Goal: Task Accomplishment & Management: Use online tool/utility

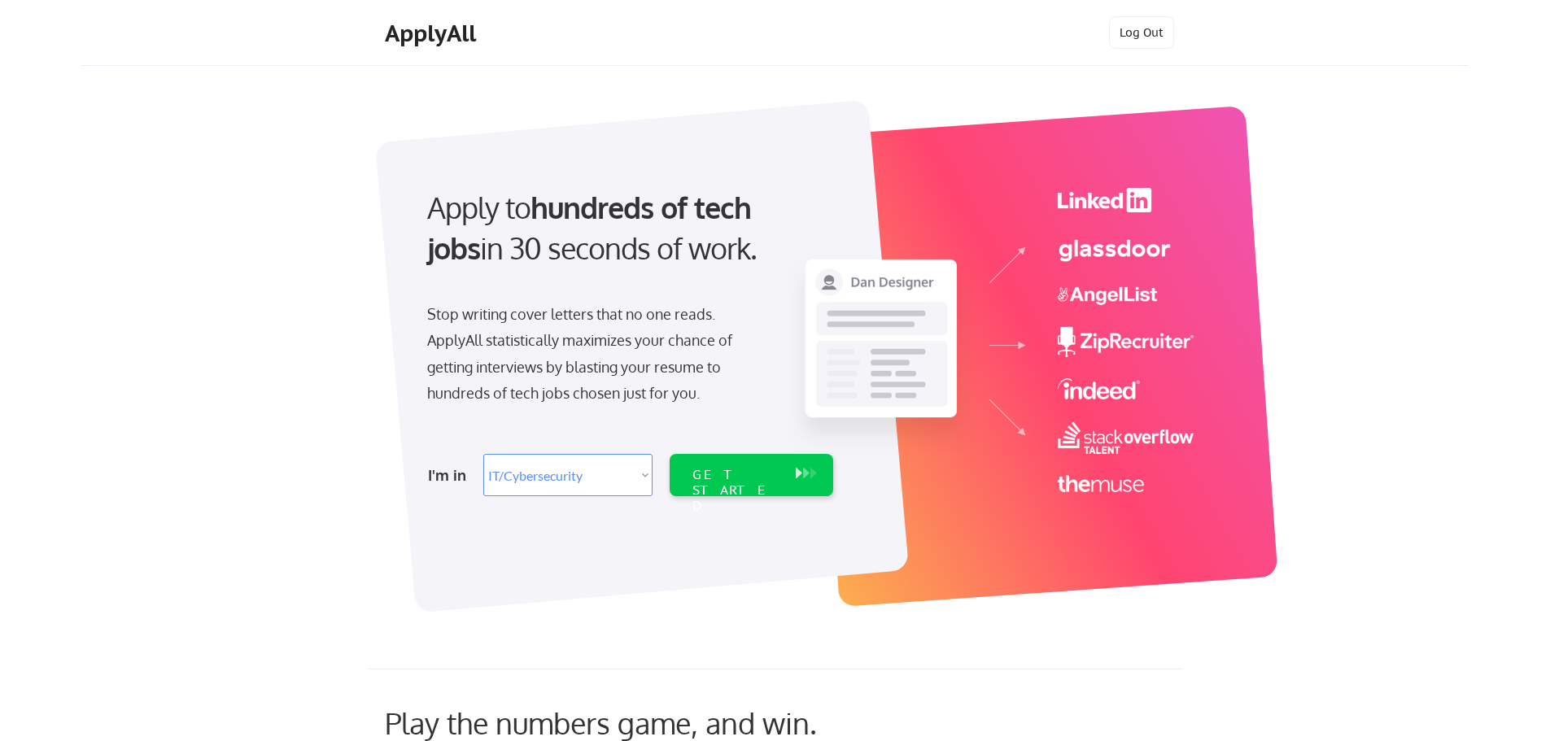
select select ""it_security""
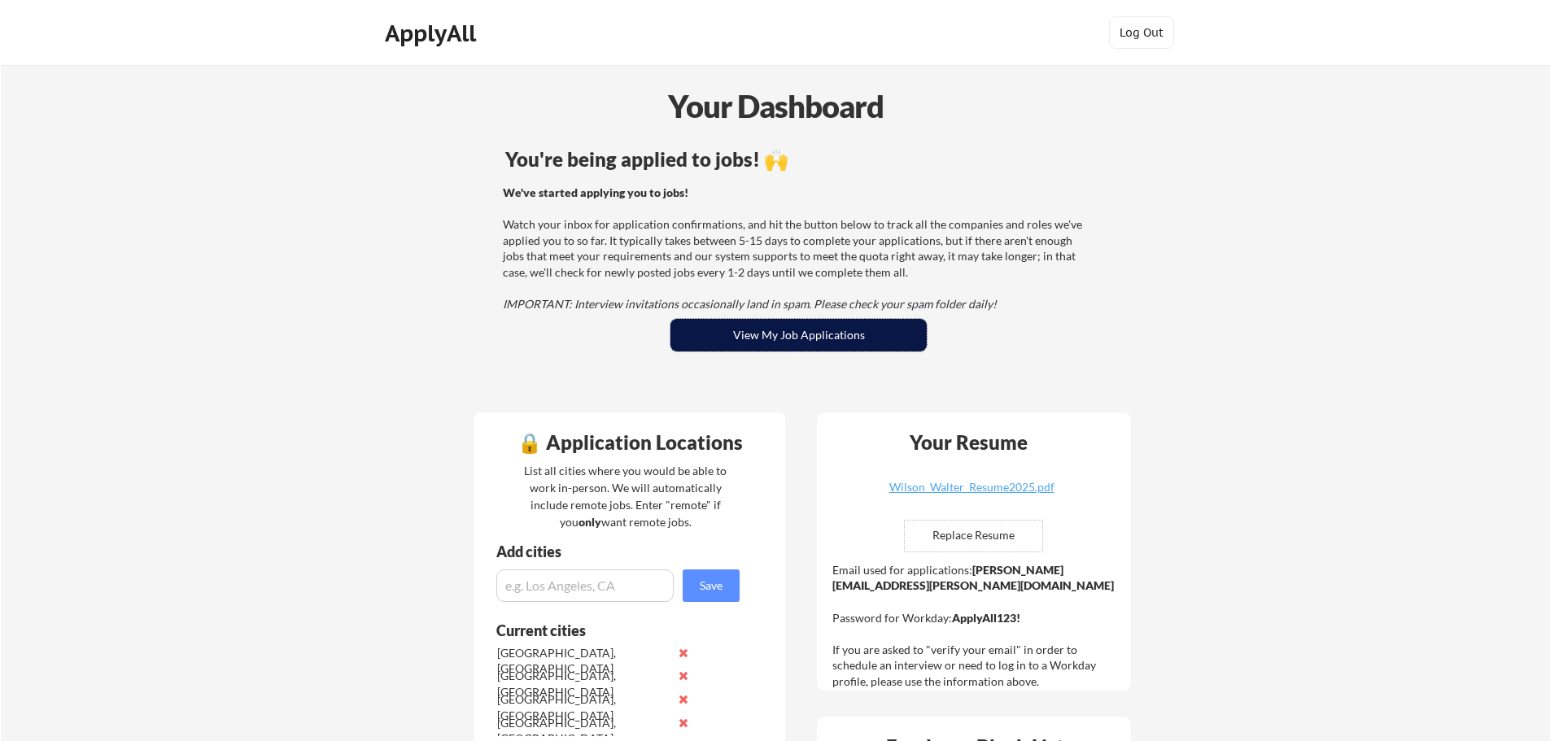
click at [751, 341] on button "View My Job Applications" at bounding box center [799, 335] width 256 height 33
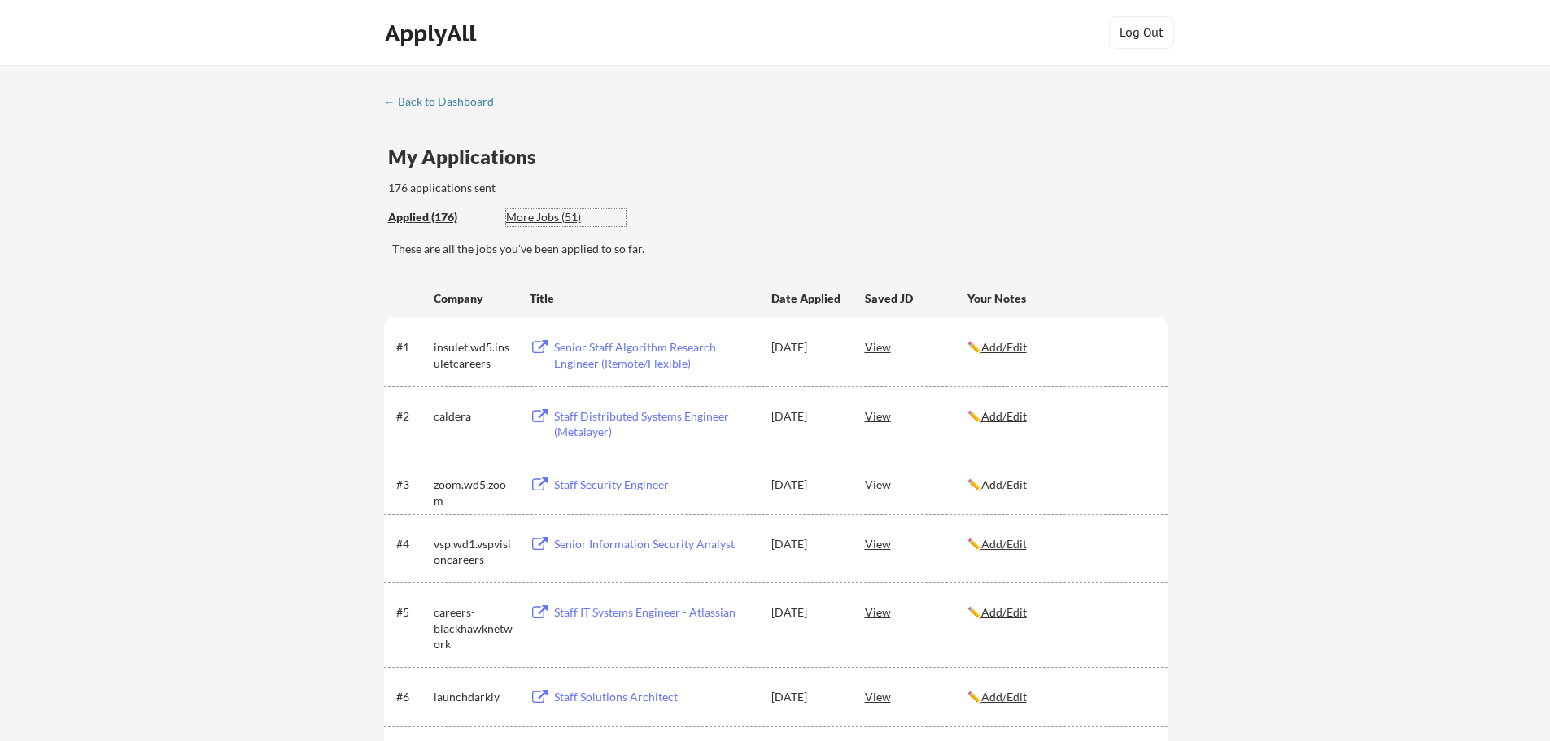
click at [554, 216] on div "More Jobs (51)" at bounding box center [566, 217] width 120 height 16
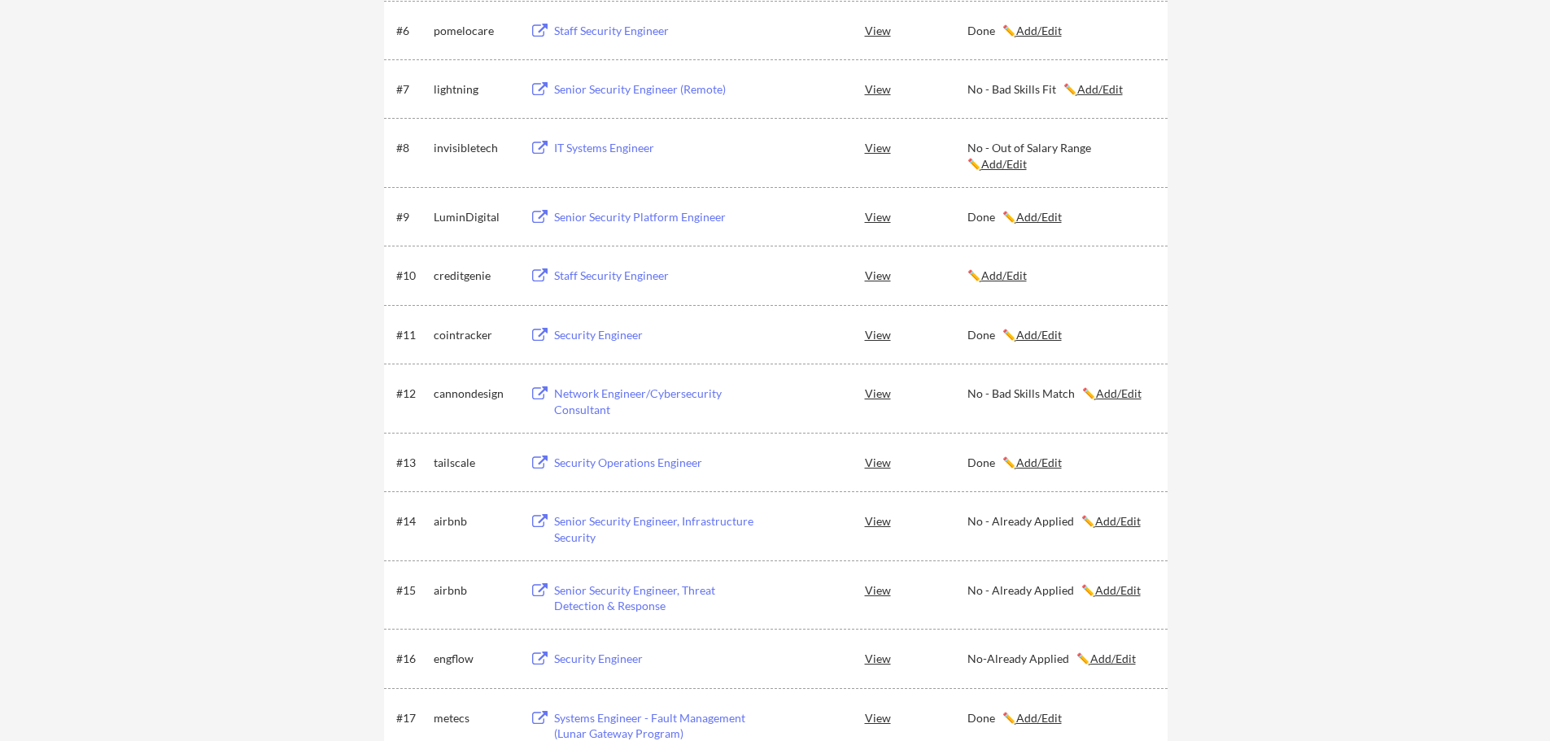
scroll to position [651, 0]
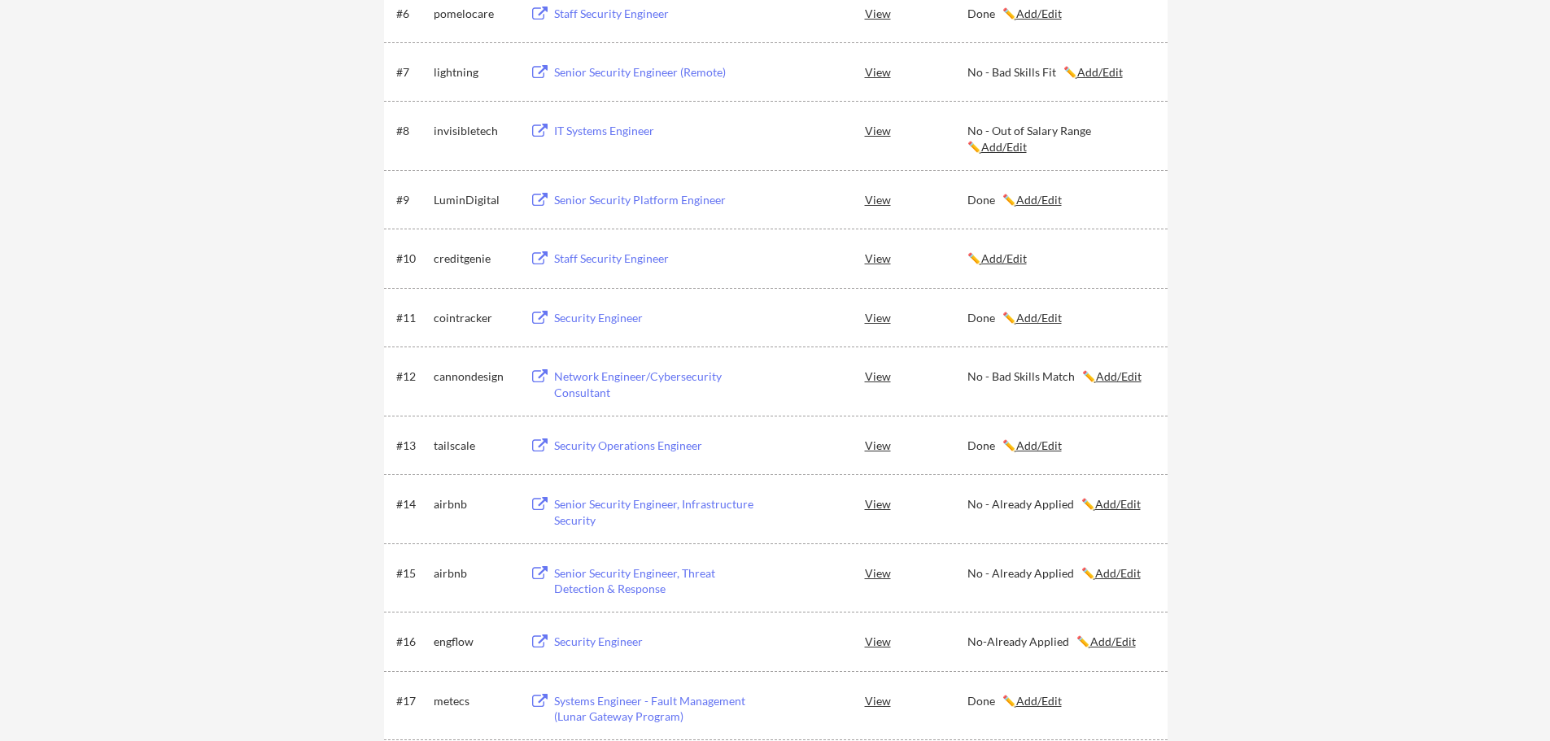
click at [537, 256] on button at bounding box center [540, 258] width 20 height 15
